Goal: Transaction & Acquisition: Subscribe to service/newsletter

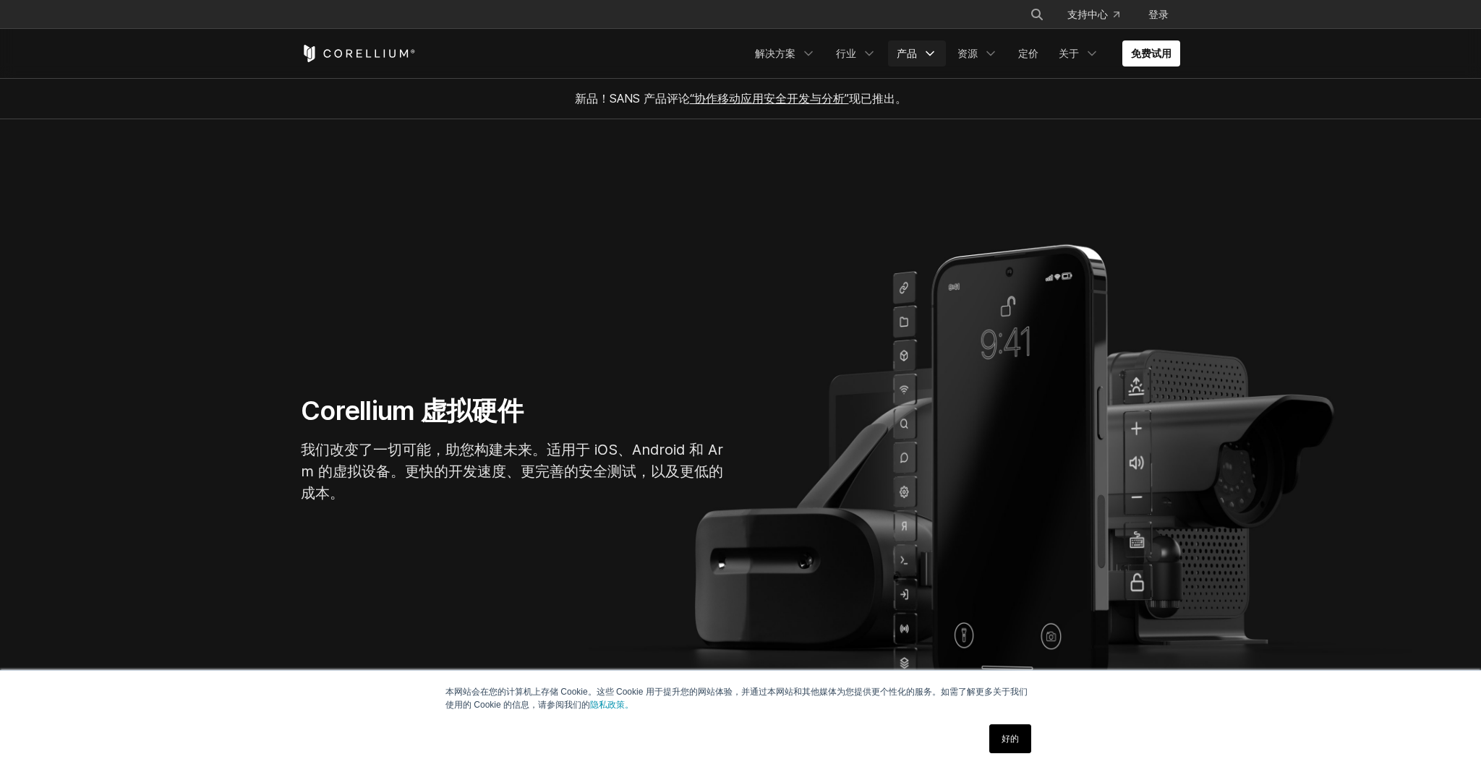
click at [903, 53] on font "产品" at bounding box center [906, 53] width 20 height 12
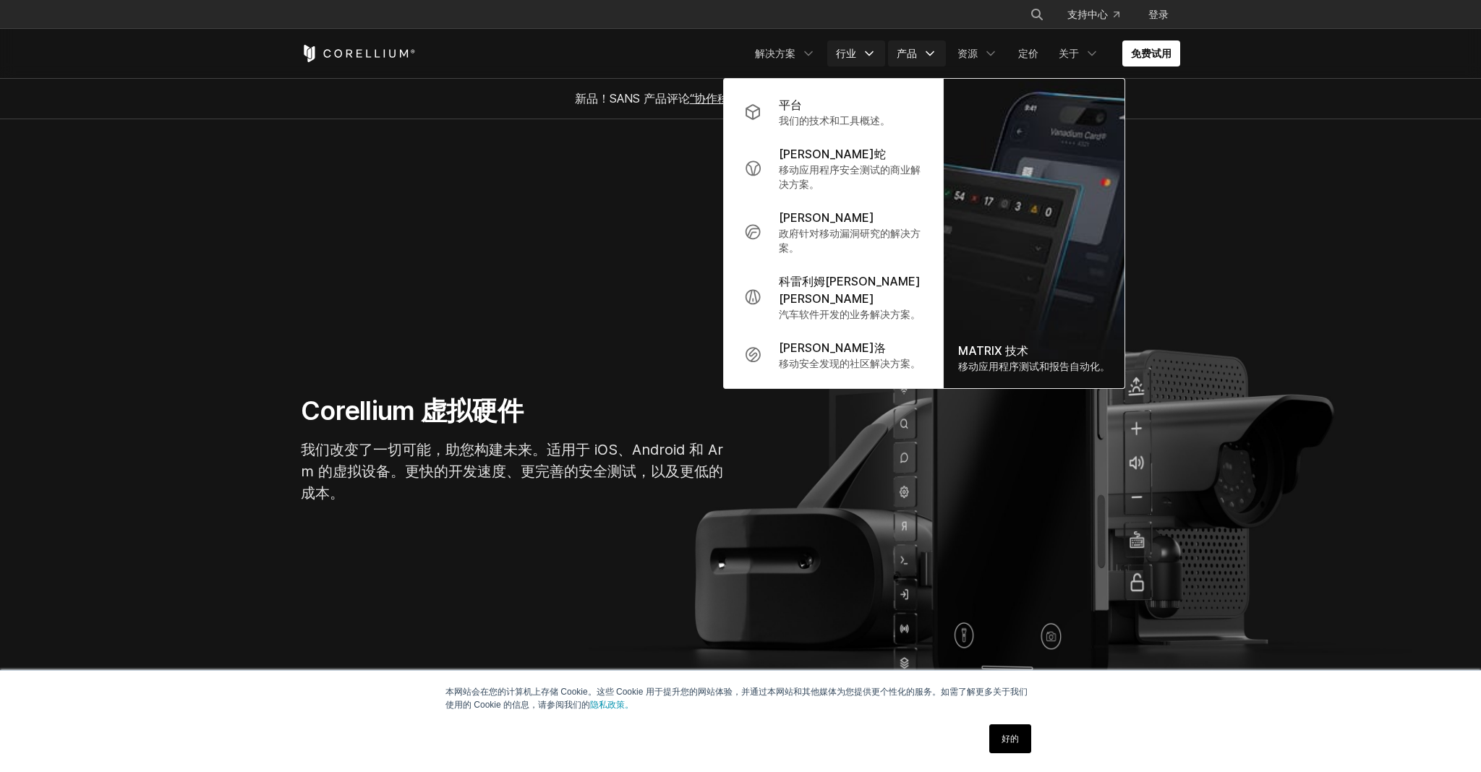
click at [852, 56] on font "行业" at bounding box center [846, 53] width 20 height 12
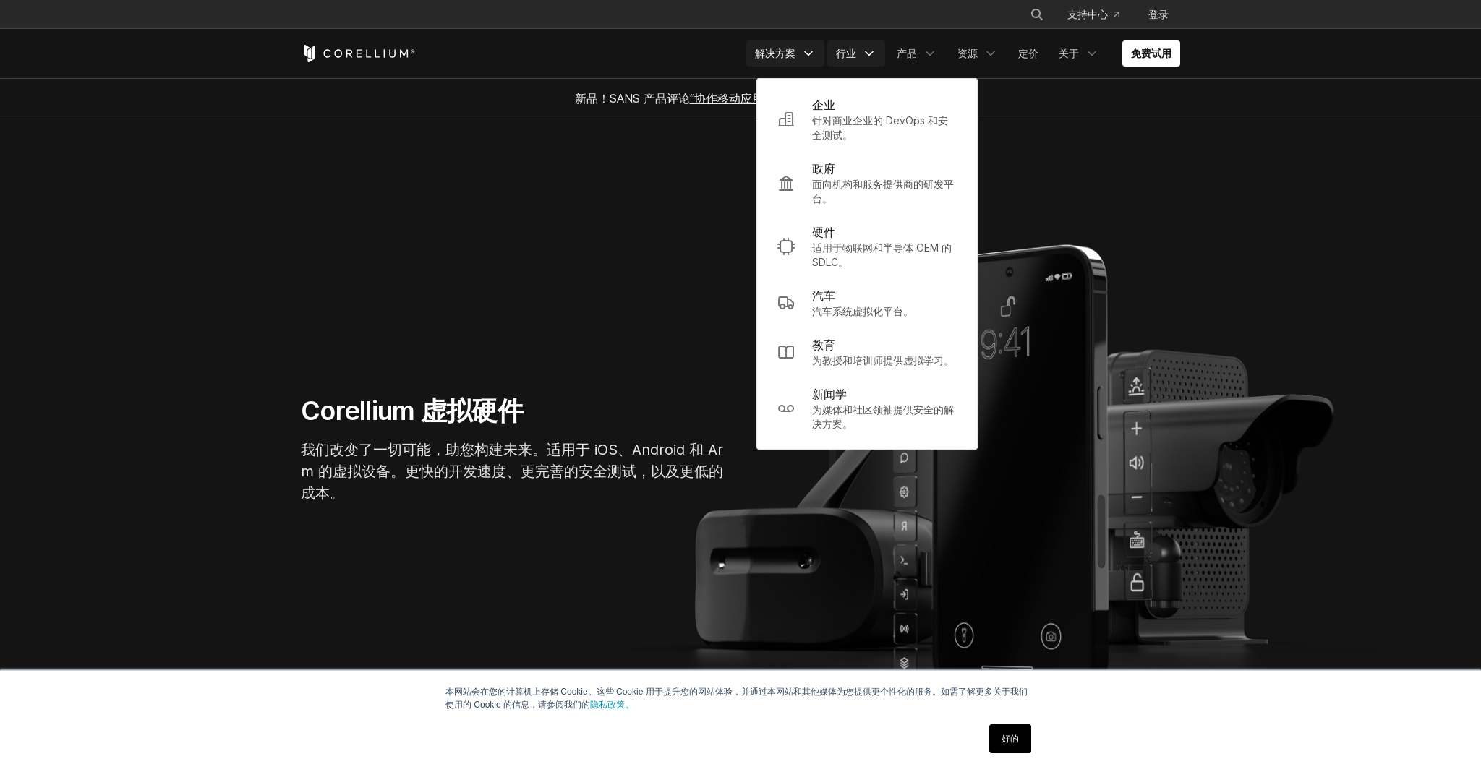
click at [788, 51] on font "解决方案" at bounding box center [775, 53] width 40 height 12
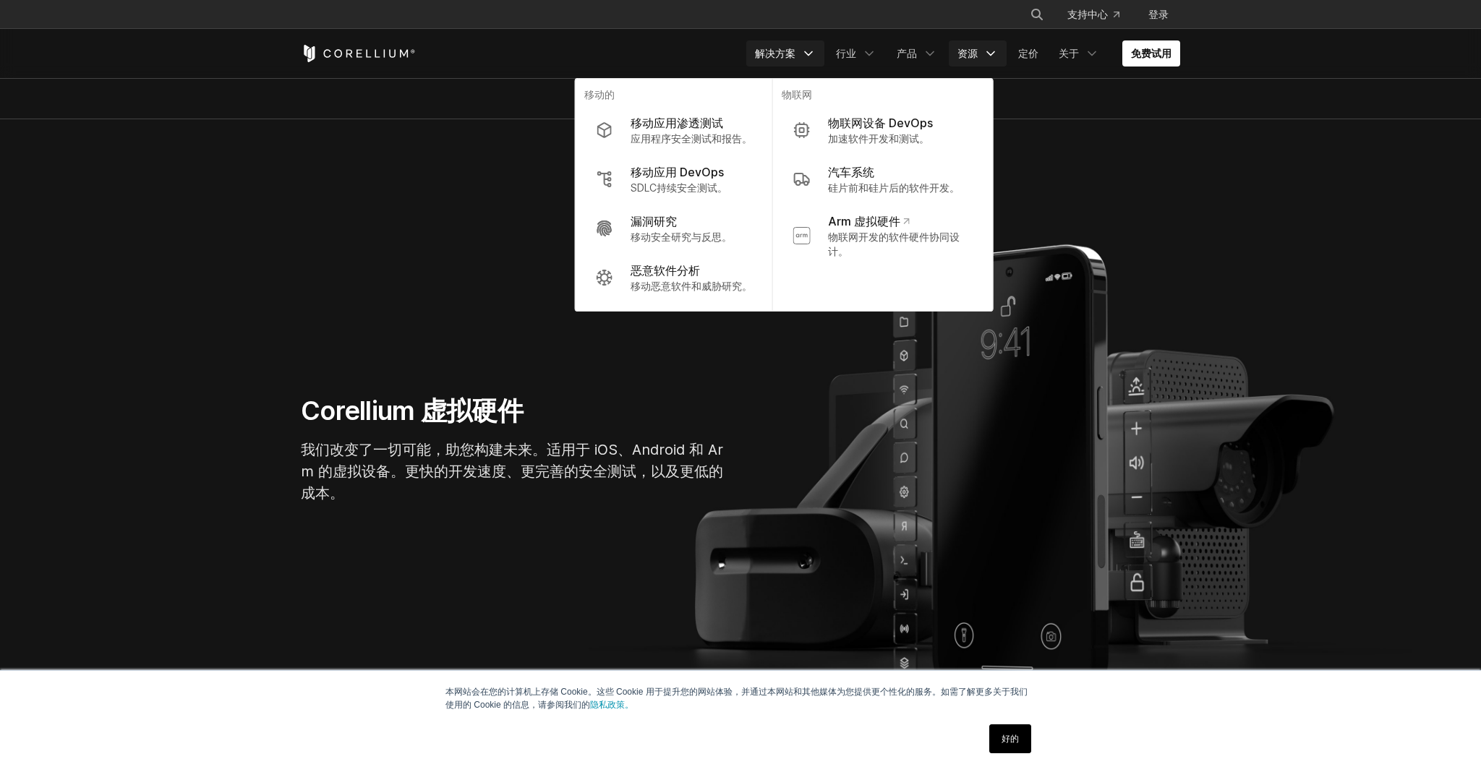
click at [971, 51] on font "资源" at bounding box center [967, 53] width 20 height 12
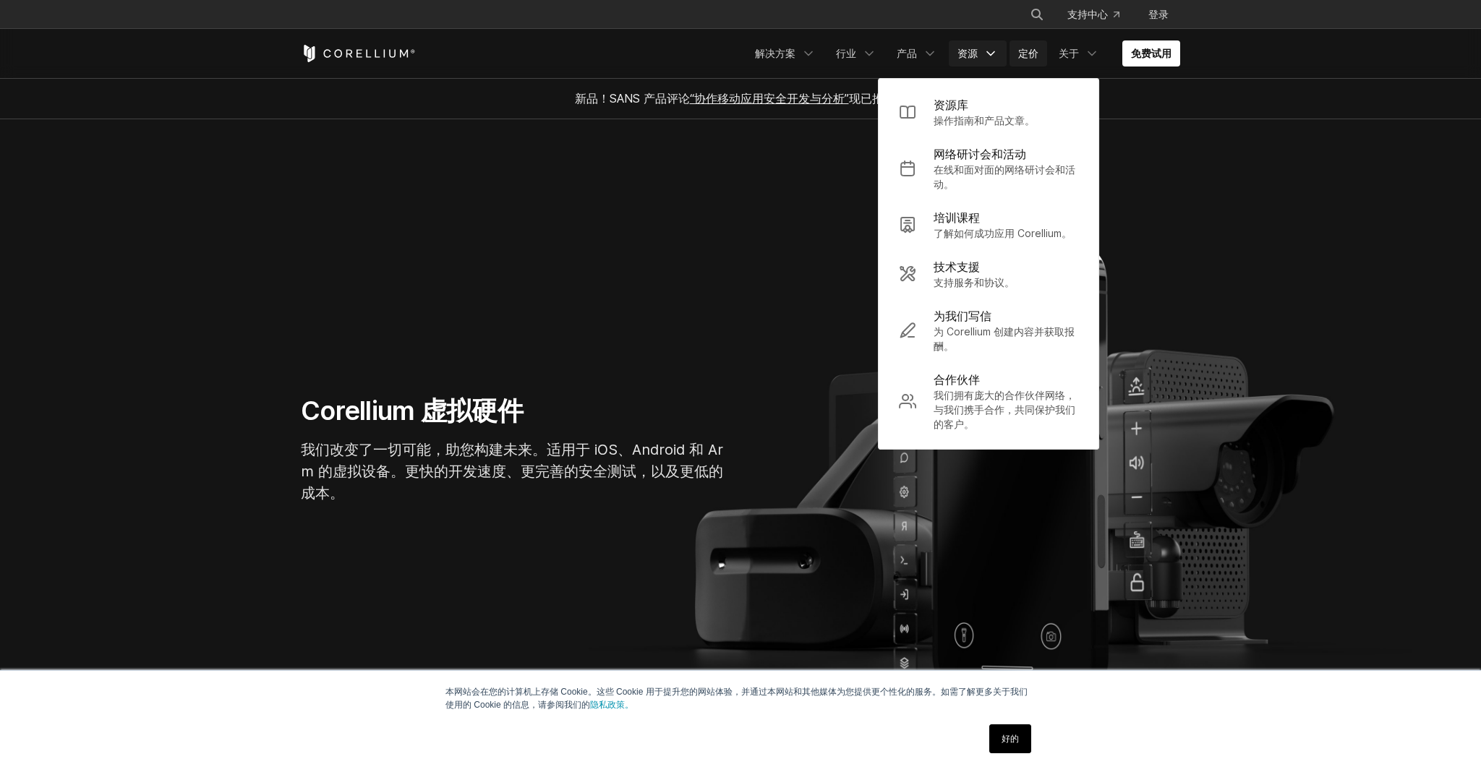
click at [1023, 48] on font "定价" at bounding box center [1028, 53] width 20 height 12
